Goal: Use online tool/utility: Utilize a website feature to perform a specific function

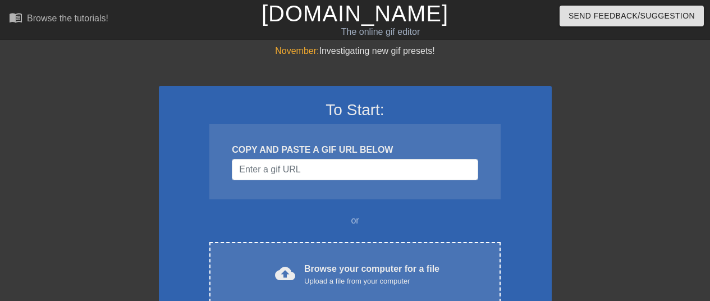
scroll to position [88, 0]
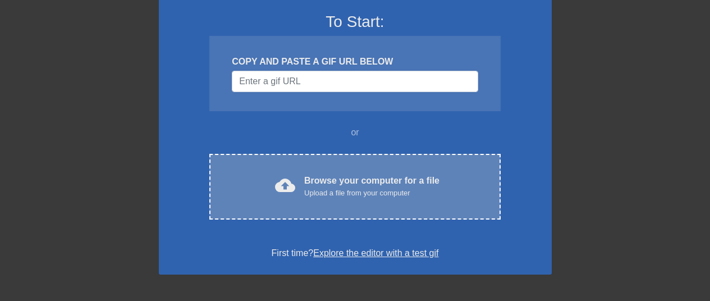
click at [343, 190] on div "Upload a file from your computer" at bounding box center [371, 193] width 135 height 11
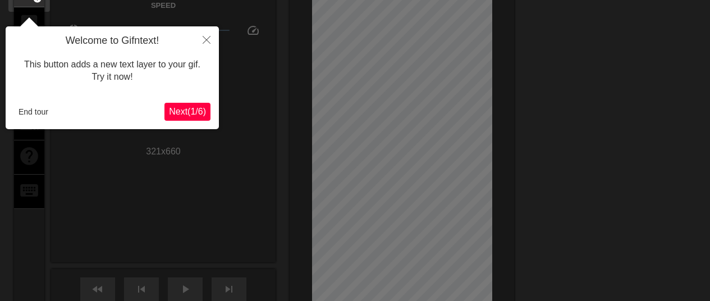
scroll to position [0, 0]
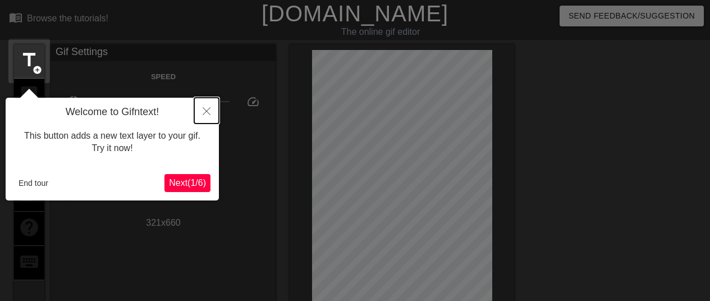
click at [206, 107] on button "Close" at bounding box center [206, 111] width 25 height 26
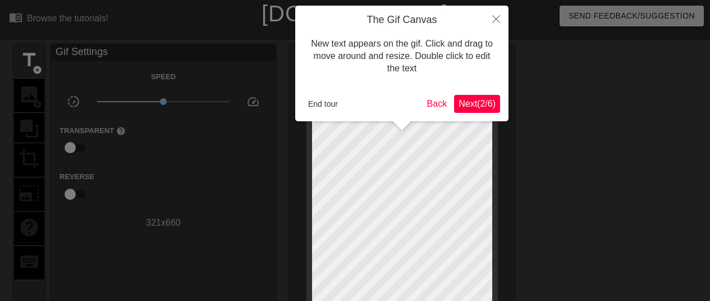
click at [483, 103] on span "Next ( 2 / 6 )" at bounding box center [477, 104] width 37 height 10
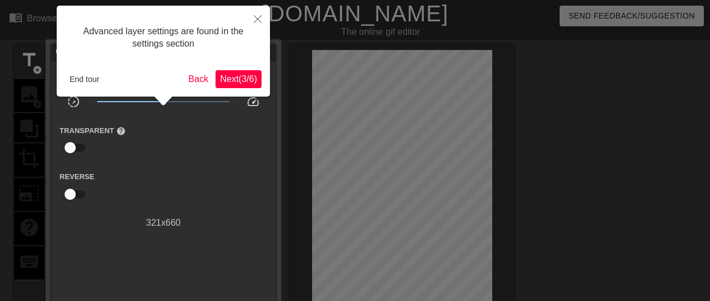
scroll to position [28, 0]
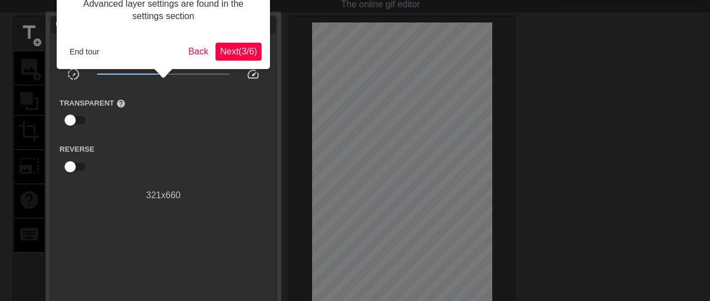
click at [240, 49] on span "Next ( 3 / 6 )" at bounding box center [238, 52] width 37 height 10
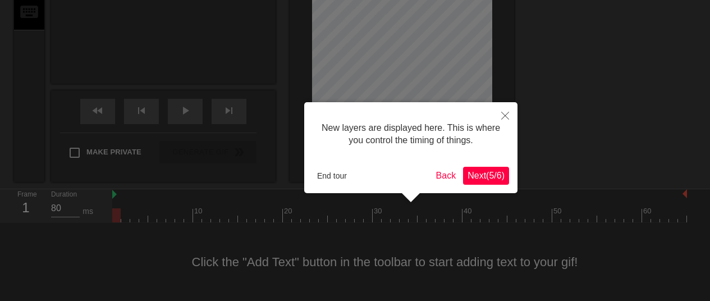
click at [481, 174] on span "Next ( 5 / 6 )" at bounding box center [486, 176] width 37 height 10
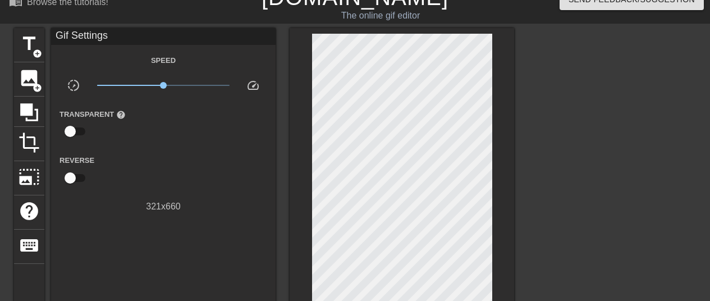
scroll to position [12, 0]
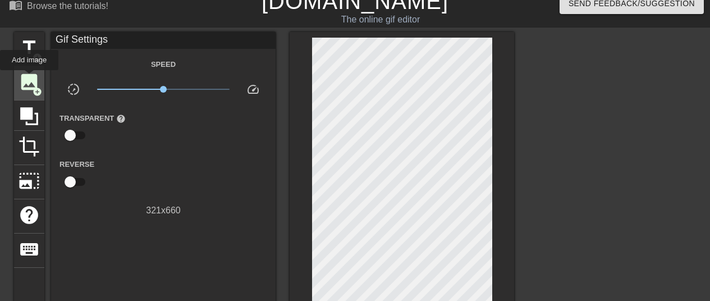
click at [29, 78] on span "image" at bounding box center [29, 81] width 21 height 21
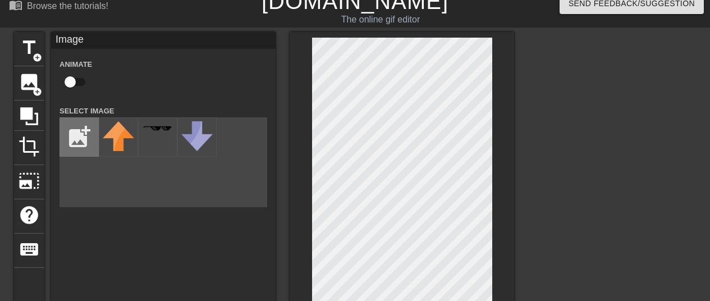
click at [74, 136] on input "file" at bounding box center [79, 137] width 38 height 38
type input "C:\fakepath\Untitled.png"
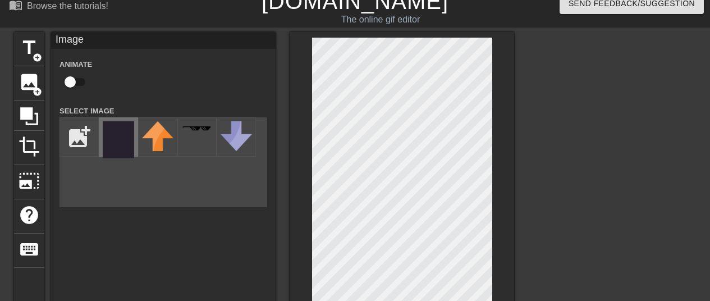
click at [113, 148] on img at bounding box center [118, 139] width 31 height 37
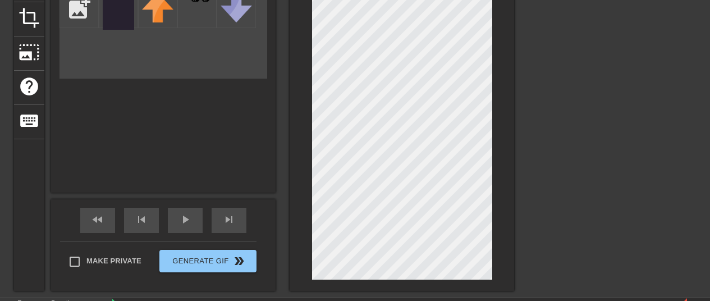
scroll to position [142, 0]
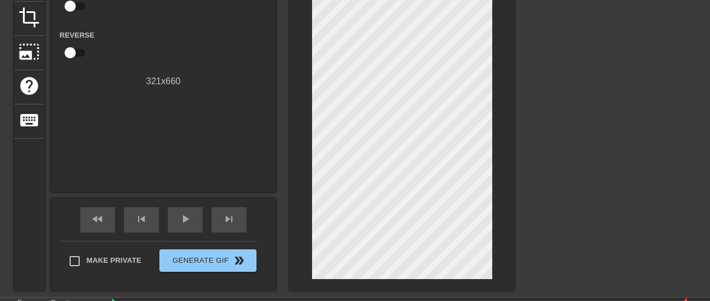
drag, startPoint x: 528, startPoint y: 101, endPoint x: 575, endPoint y: 244, distance: 150.1
click at [575, 244] on div "title add_circle image add_circle crop photo_size_select_large help keyboard Gi…" at bounding box center [355, 96] width 710 height 387
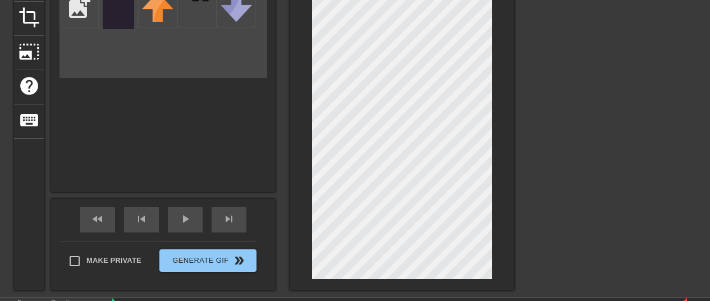
click at [511, 223] on div at bounding box center [402, 96] width 225 height 387
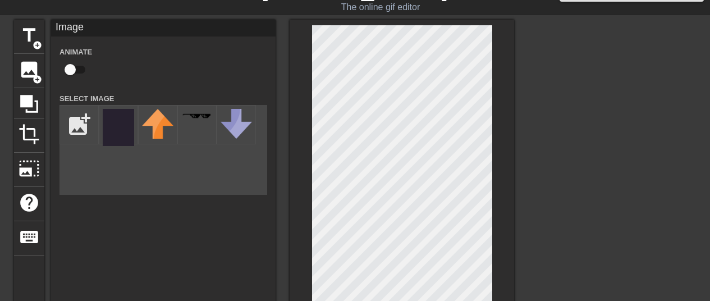
scroll to position [0, 0]
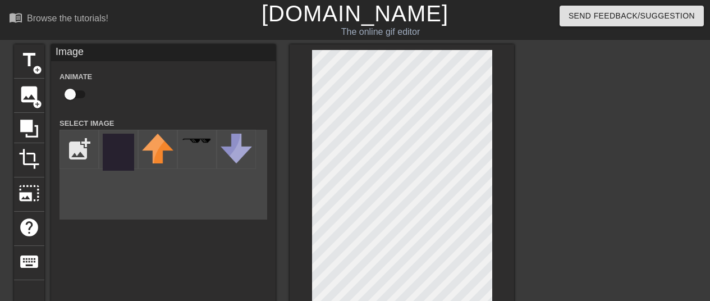
click at [75, 96] on input "checkbox" at bounding box center [70, 94] width 64 height 21
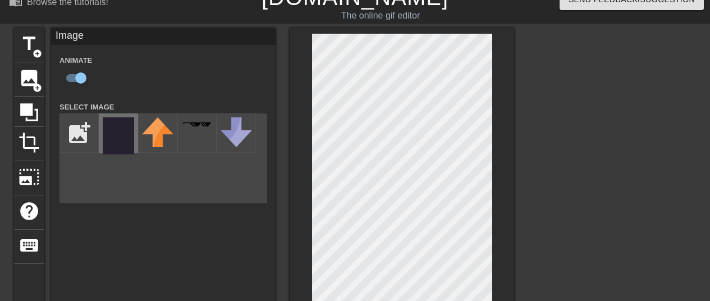
scroll to position [16, 0]
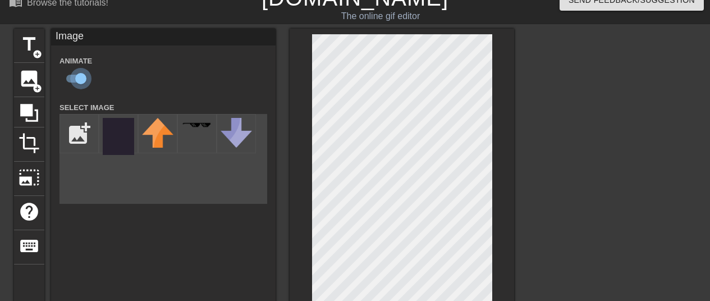
click at [72, 75] on input "checkbox" at bounding box center [81, 78] width 64 height 21
checkbox input "false"
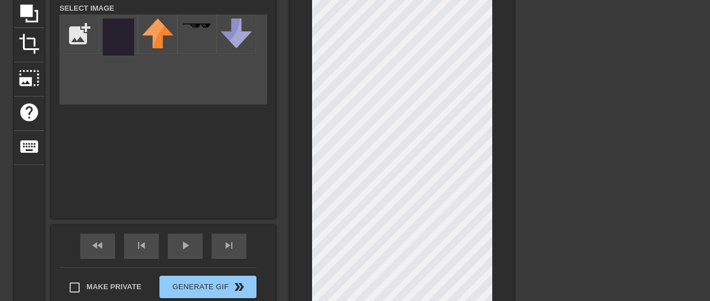
scroll to position [116, 0]
click at [685, 163] on div "title add_circle image add_circle crop photo_size_select_large help keyboard Im…" at bounding box center [355, 122] width 710 height 387
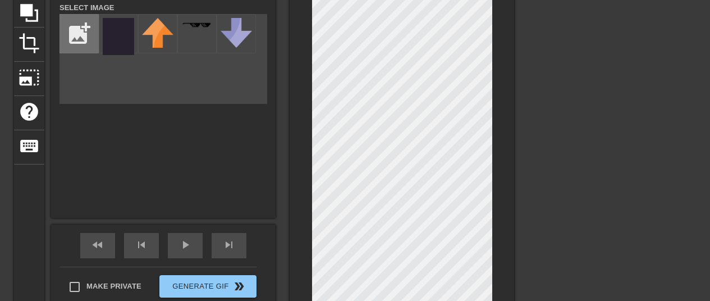
click at [87, 44] on input "file" at bounding box center [79, 34] width 38 height 38
type input "C:\fakepath\Untitled (1).png"
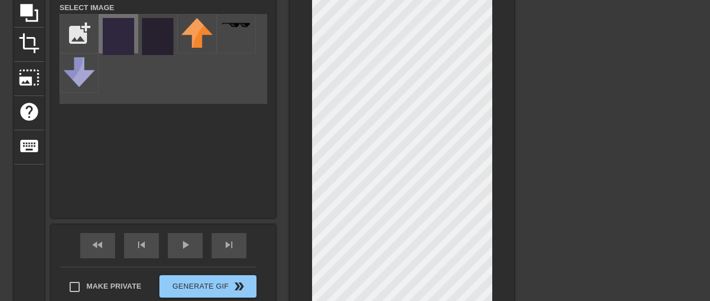
click at [111, 34] on img at bounding box center [118, 36] width 31 height 37
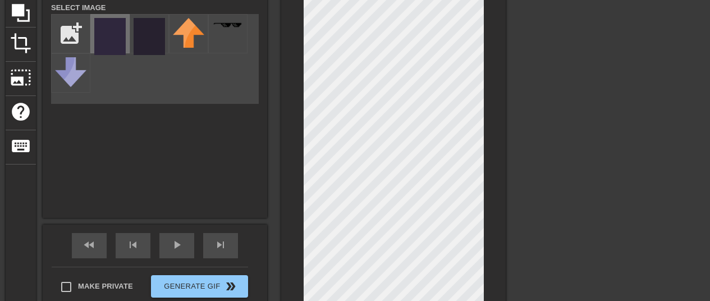
click at [102, 31] on img at bounding box center [109, 36] width 31 height 37
click at [115, 43] on img at bounding box center [109, 36] width 31 height 37
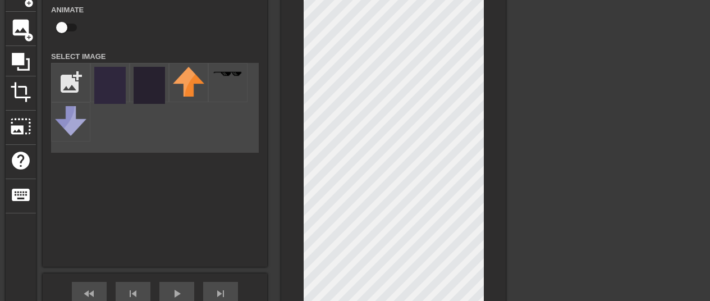
scroll to position [65, 8]
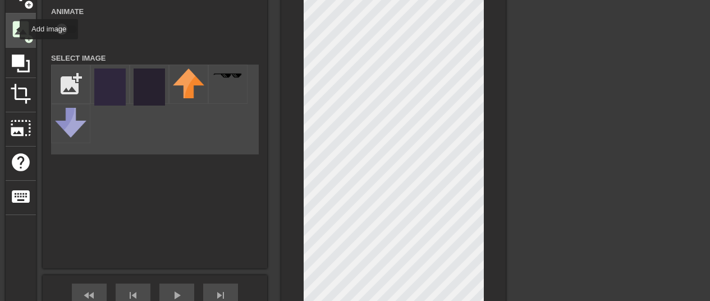
click at [12, 29] on span "image" at bounding box center [20, 29] width 21 height 21
click at [118, 90] on img at bounding box center [109, 87] width 31 height 37
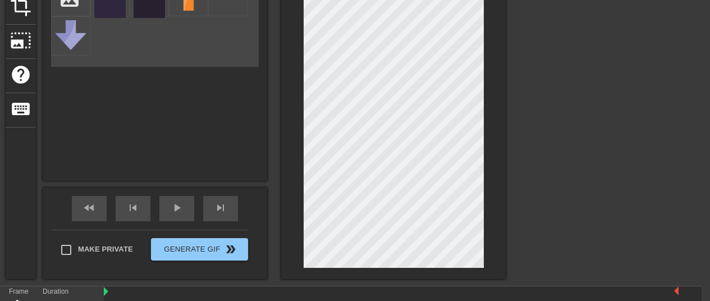
scroll to position [153, 8]
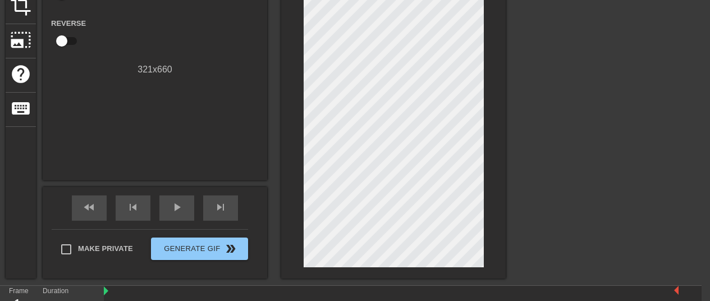
drag, startPoint x: 547, startPoint y: 158, endPoint x: 578, endPoint y: 287, distance: 132.3
click at [578, 287] on div "menu_book Browse the tutorials! [DOMAIN_NAME] The online gif editor Send Feedba…" at bounding box center [347, 108] width 710 height 523
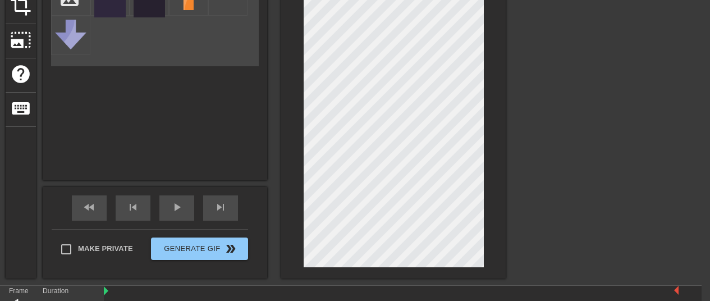
click at [494, 190] on div at bounding box center [393, 84] width 225 height 387
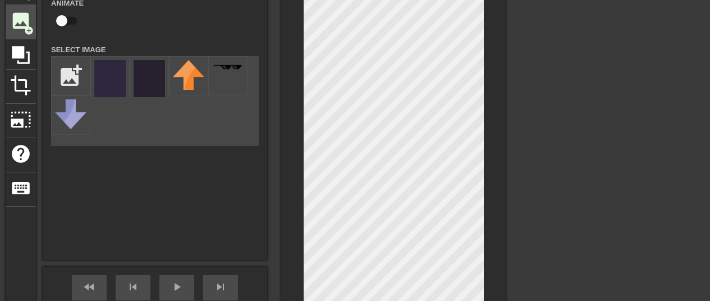
scroll to position [75, 8]
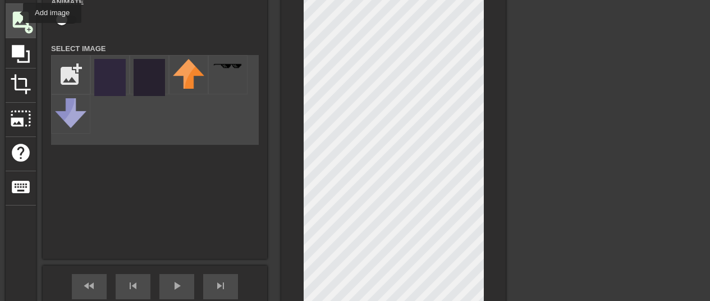
click at [16, 13] on span "image" at bounding box center [20, 19] width 21 height 21
click at [111, 77] on img at bounding box center [109, 77] width 31 height 37
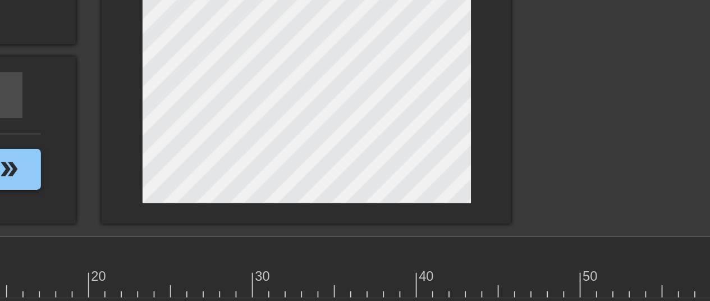
scroll to position [250, 0]
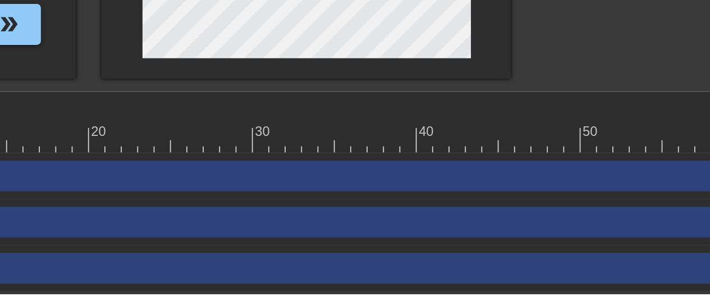
drag, startPoint x: 533, startPoint y: 145, endPoint x: 540, endPoint y: 302, distance: 157.4
click at [540, 300] on html "menu_book Browse the tutorials! [DOMAIN_NAME] The online gif editor Send Feedba…" at bounding box center [355, 25] width 710 height 549
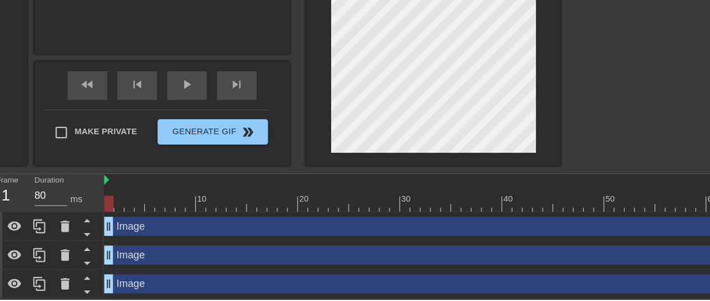
drag, startPoint x: 585, startPoint y: 133, endPoint x: 576, endPoint y: 107, distance: 27.2
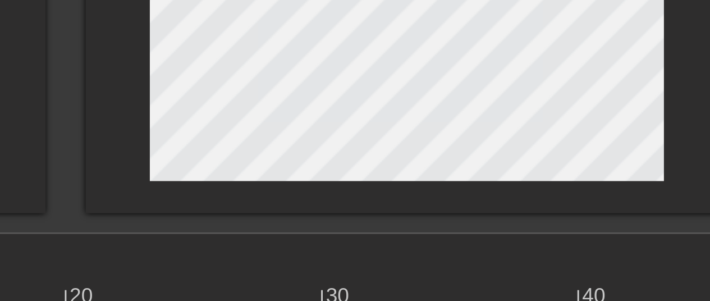
scroll to position [168, 0]
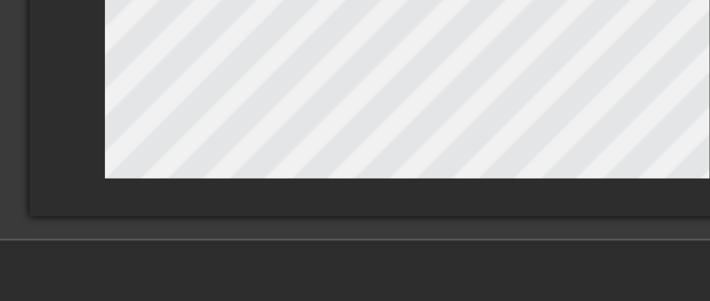
click at [305, 256] on div at bounding box center [402, 69] width 225 height 387
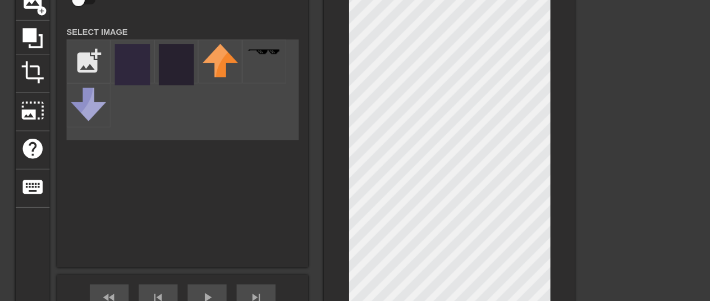
scroll to position [94, 0]
click at [39, 11] on span "add_circle" at bounding box center [38, 11] width 10 height 10
click at [124, 62] on img at bounding box center [118, 58] width 31 height 37
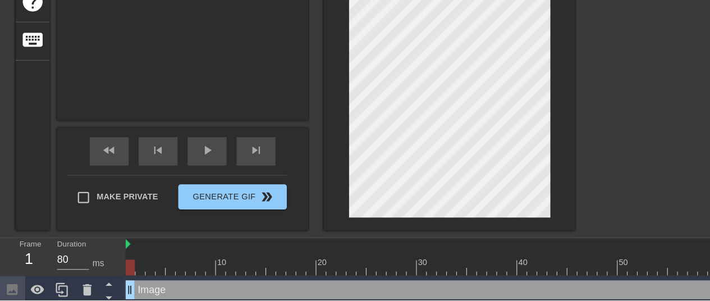
scroll to position [193, 0]
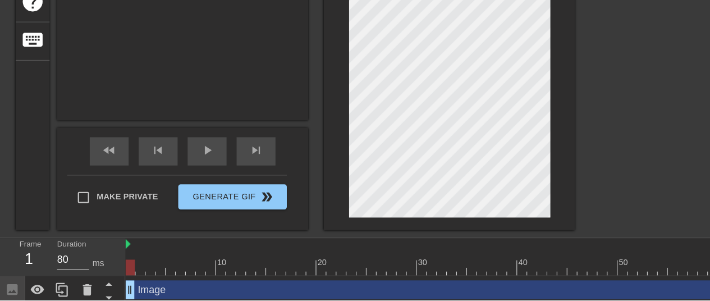
click at [426, 246] on div "menu_book Browse the tutorials! [DOMAIN_NAME] The online gif editor Send Feedba…" at bounding box center [355, 94] width 710 height 574
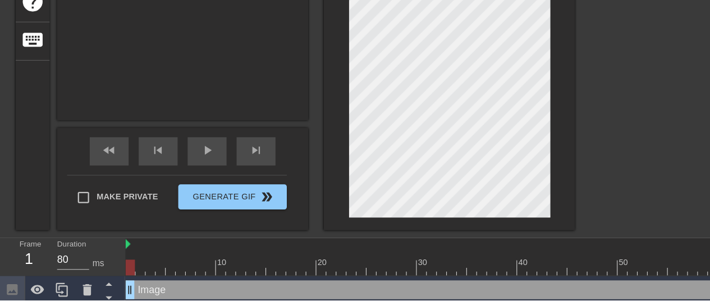
click at [400, 230] on div at bounding box center [402, 44] width 225 height 387
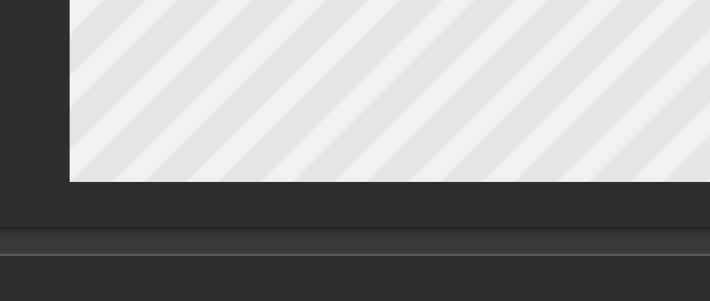
click at [358, 234] on div at bounding box center [402, 44] width 225 height 387
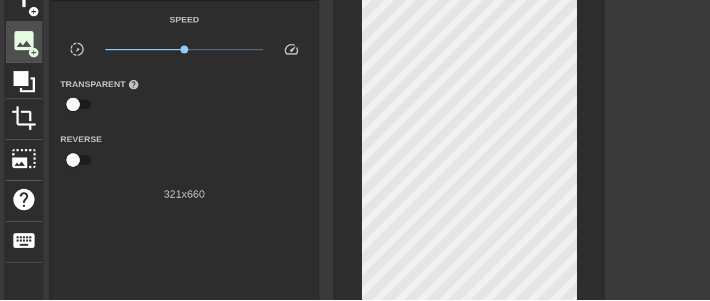
scroll to position [10, 0]
click at [30, 88] on span "image" at bounding box center [29, 84] width 21 height 21
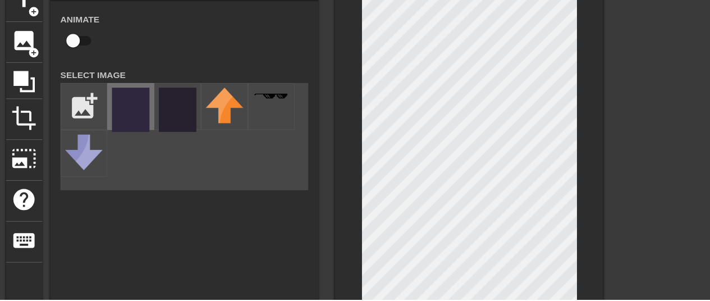
click at [104, 146] on img at bounding box center [118, 142] width 31 height 37
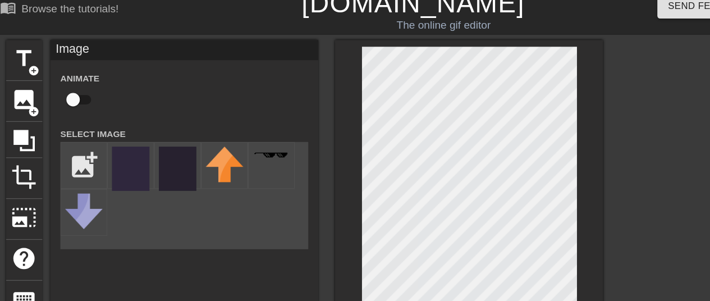
scroll to position [0, 0]
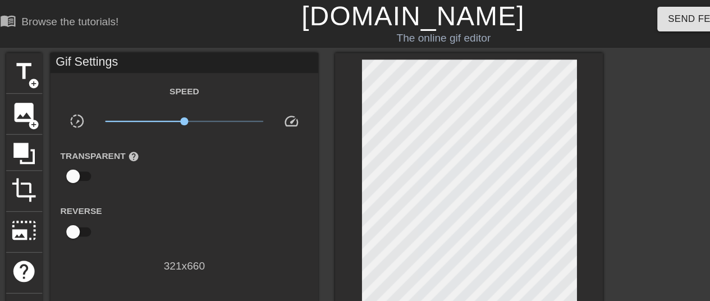
click at [483, 17] on div "menu_book Browse the tutorials! [DOMAIN_NAME] The online gif editor Send Feedba…" at bounding box center [355, 299] width 710 height 599
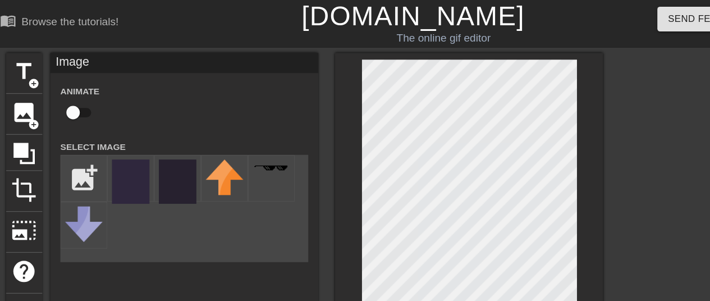
click at [363, 45] on div at bounding box center [402, 237] width 225 height 387
click at [459, 44] on div at bounding box center [402, 237] width 225 height 387
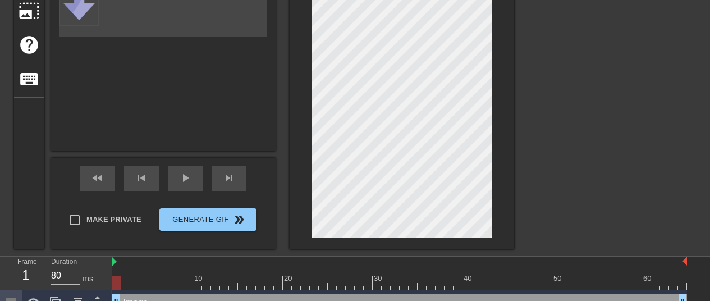
scroll to position [186, 0]
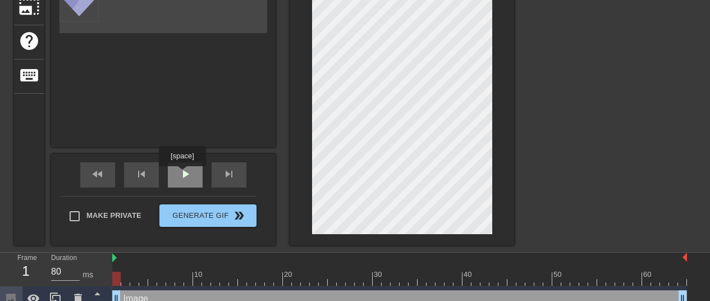
click at [182, 174] on span "play_arrow" at bounding box center [185, 173] width 13 height 13
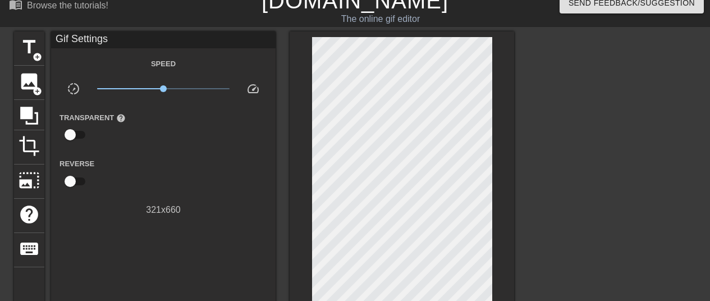
scroll to position [12, 0]
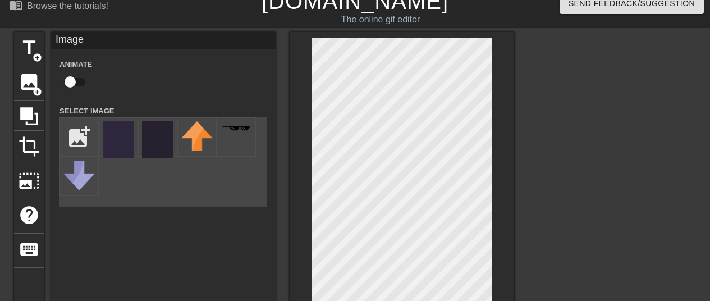
click at [659, 21] on div "menu_book Browse the tutorials! [DOMAIN_NAME] The online gif editor Send Feedba…" at bounding box center [355, 287] width 710 height 599
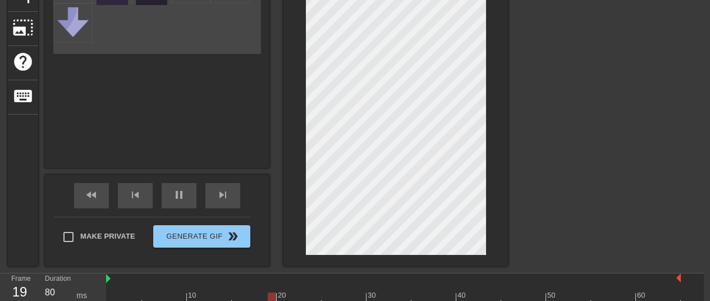
scroll to position [165, 6]
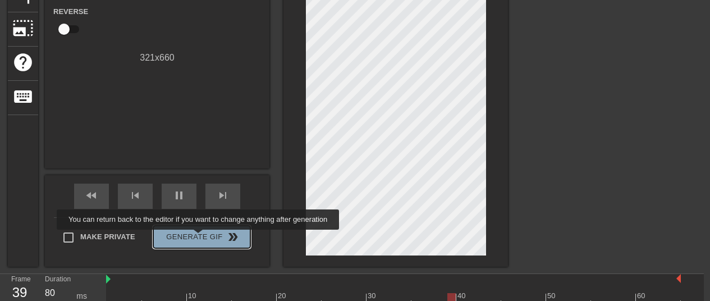
click at [199, 238] on span "Generate Gif double_arrow" at bounding box center [202, 236] width 88 height 13
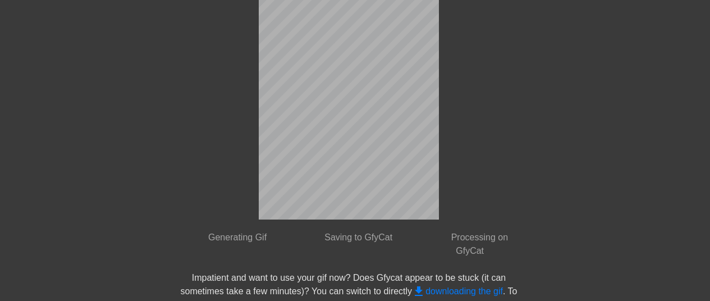
scroll to position [85, 6]
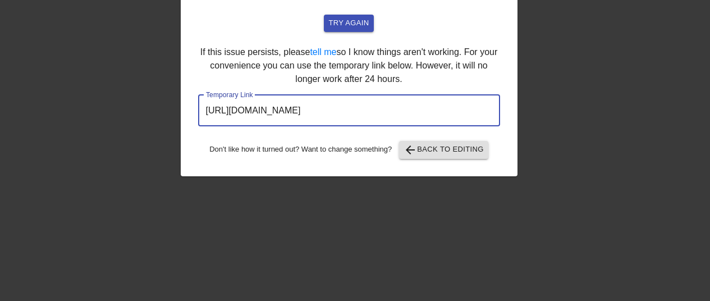
drag, startPoint x: 451, startPoint y: 112, endPoint x: 191, endPoint y: 112, distance: 260.6
click at [191, 112] on div "Uh oh. Looks like something went wrong with saving the gif. try again If this i…" at bounding box center [349, 73] width 337 height 206
